Goal: Information Seeking & Learning: Learn about a topic

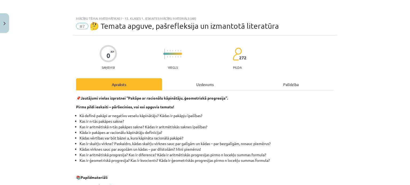
scroll to position [152, 0]
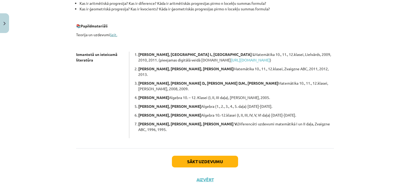
click at [111, 34] on link "šeit." at bounding box center [113, 34] width 7 height 5
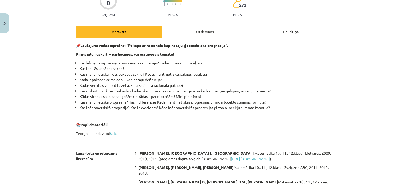
scroll to position [0, 0]
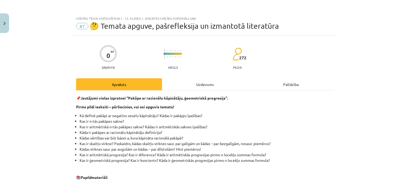
click at [221, 85] on div "Uzdevums" at bounding box center [205, 84] width 86 height 12
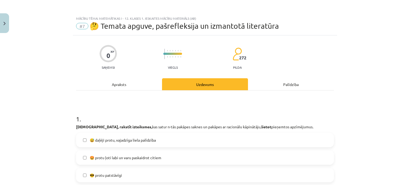
click at [112, 85] on div "Apraksts" at bounding box center [119, 84] width 86 height 12
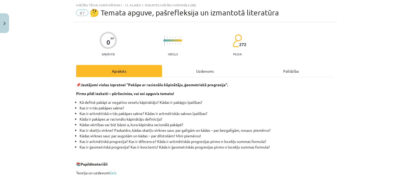
click at [81, 11] on span "#7" at bounding box center [82, 13] width 12 height 6
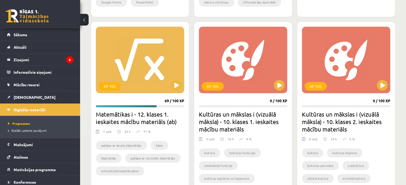
scroll to position [274, 0]
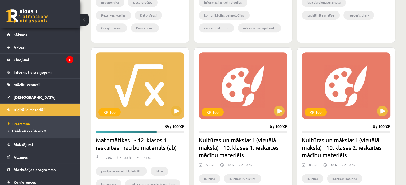
click at [155, 103] on div "XP 100" at bounding box center [140, 86] width 88 height 67
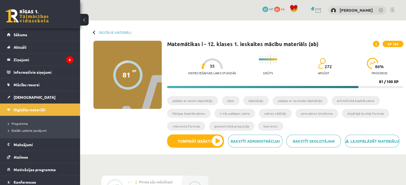
click at [376, 44] on icon at bounding box center [375, 44] width 1 height 3
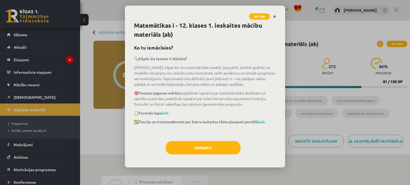
click at [274, 16] on icon "Close" at bounding box center [274, 17] width 3 height 4
